Goal: Information Seeking & Learning: Find specific page/section

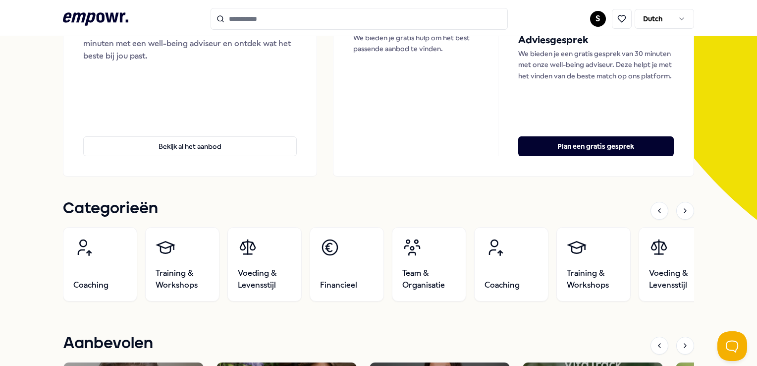
scroll to position [161, 0]
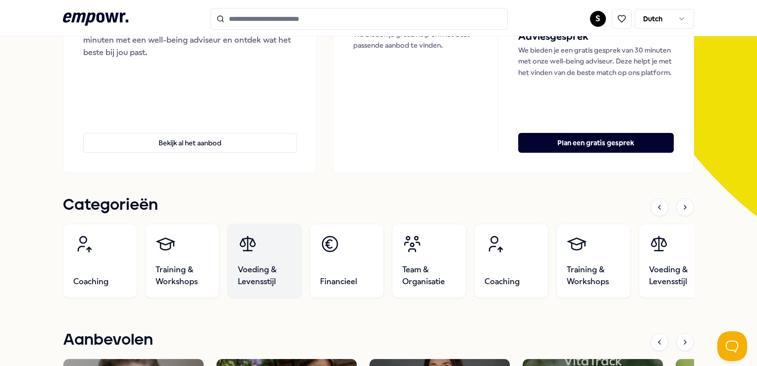
click at [244, 252] on icon at bounding box center [248, 244] width 20 height 20
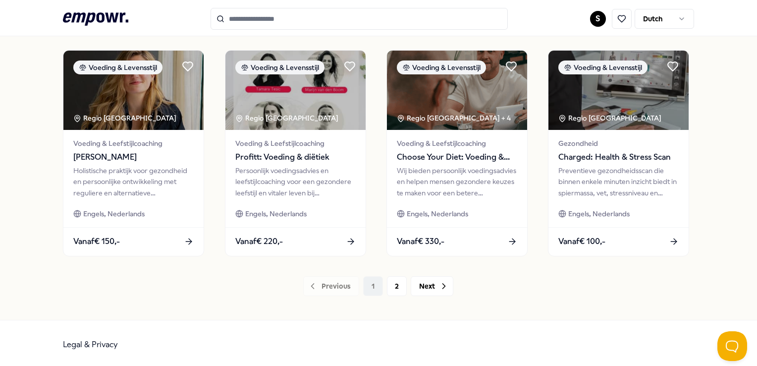
scroll to position [520, 0]
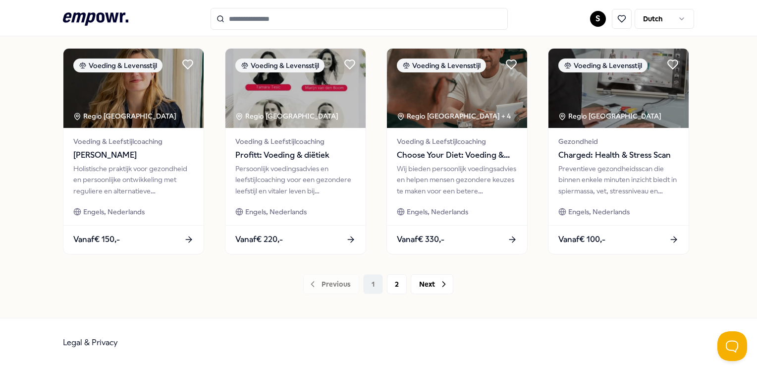
click at [222, 25] on input "Search for products, categories or subcategories" at bounding box center [359, 19] width 297 height 22
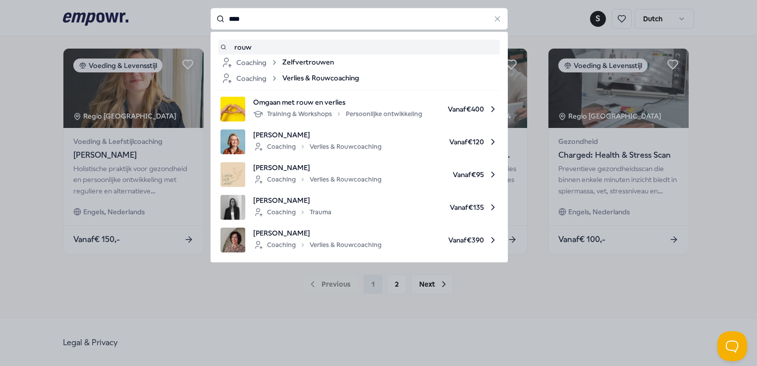
type input "****"
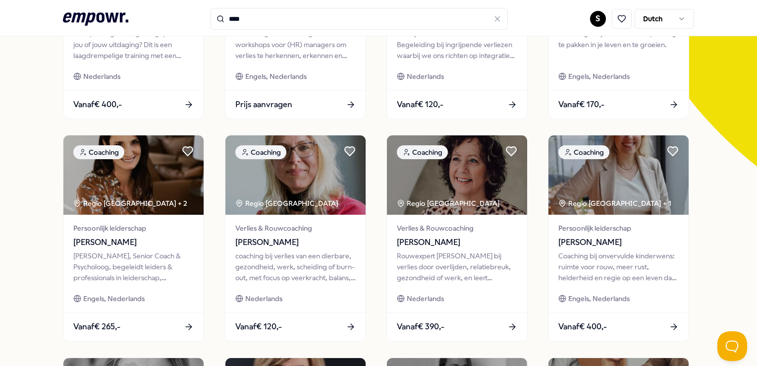
scroll to position [213, 0]
